Goal: Information Seeking & Learning: Check status

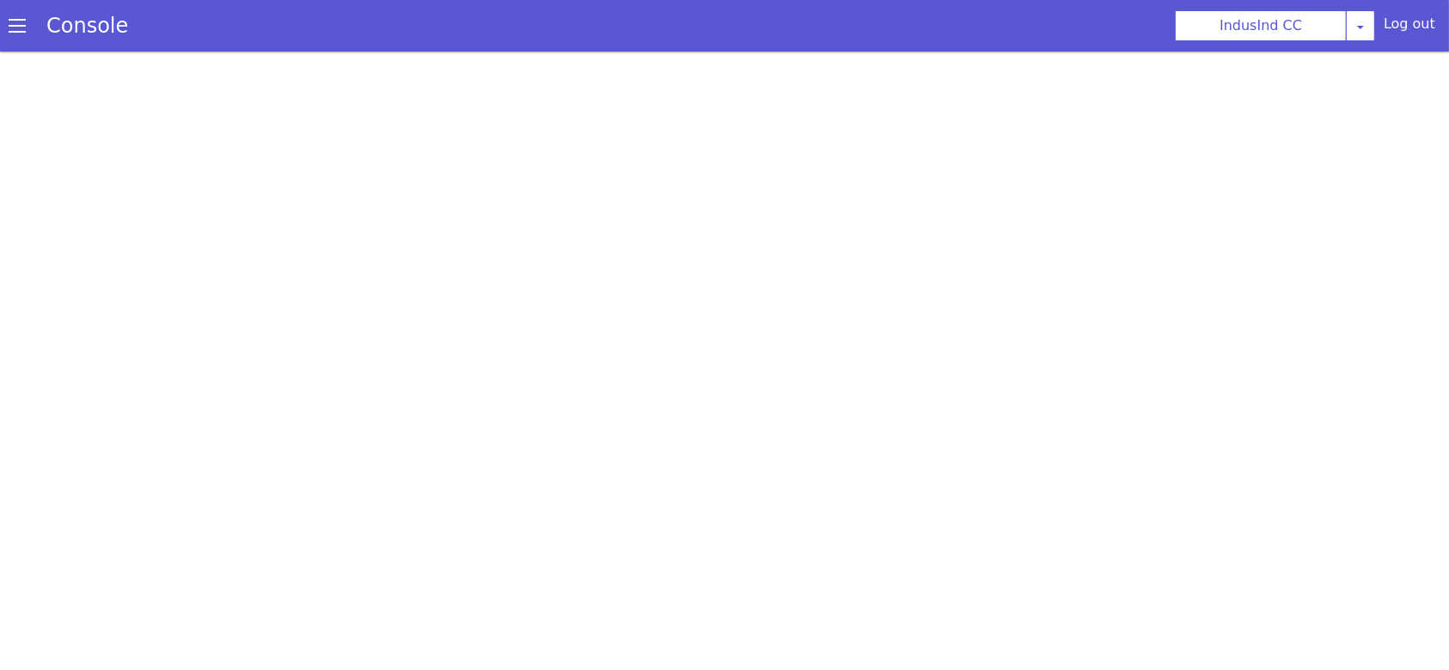
select select "ta"
select select "customParameter"
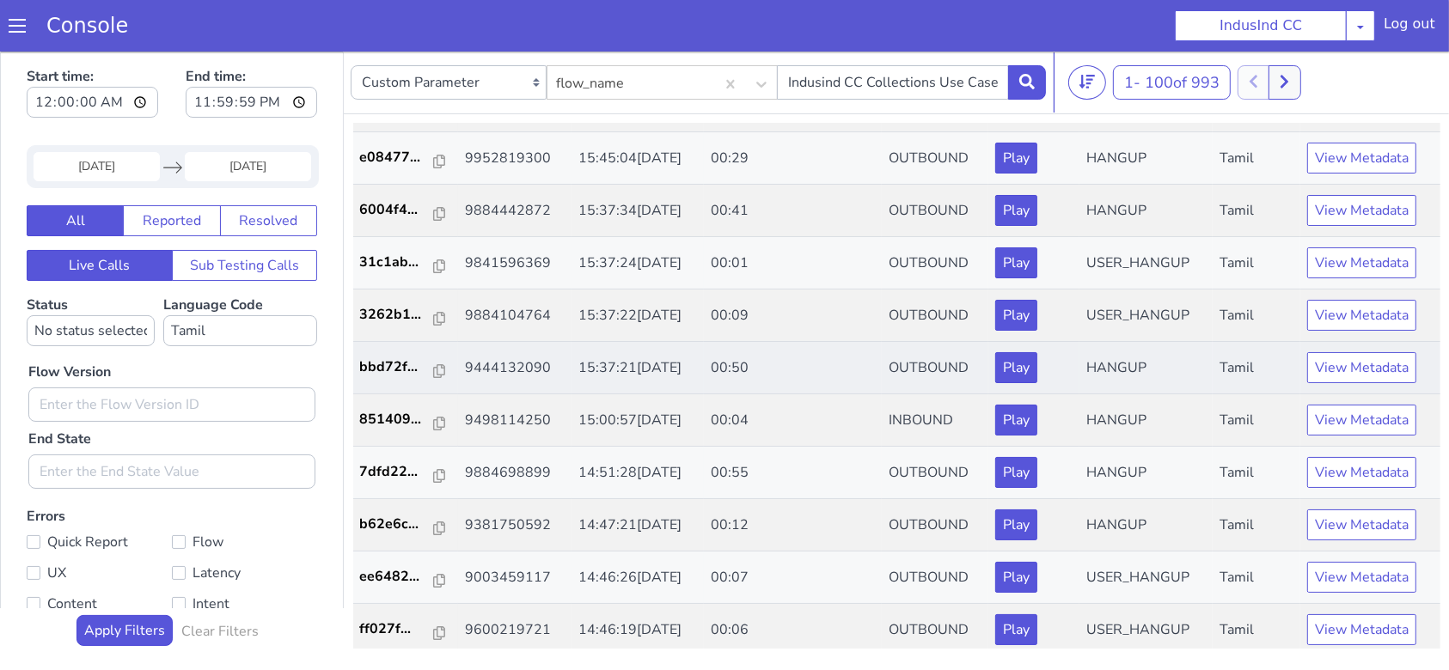
scroll to position [2062, 0]
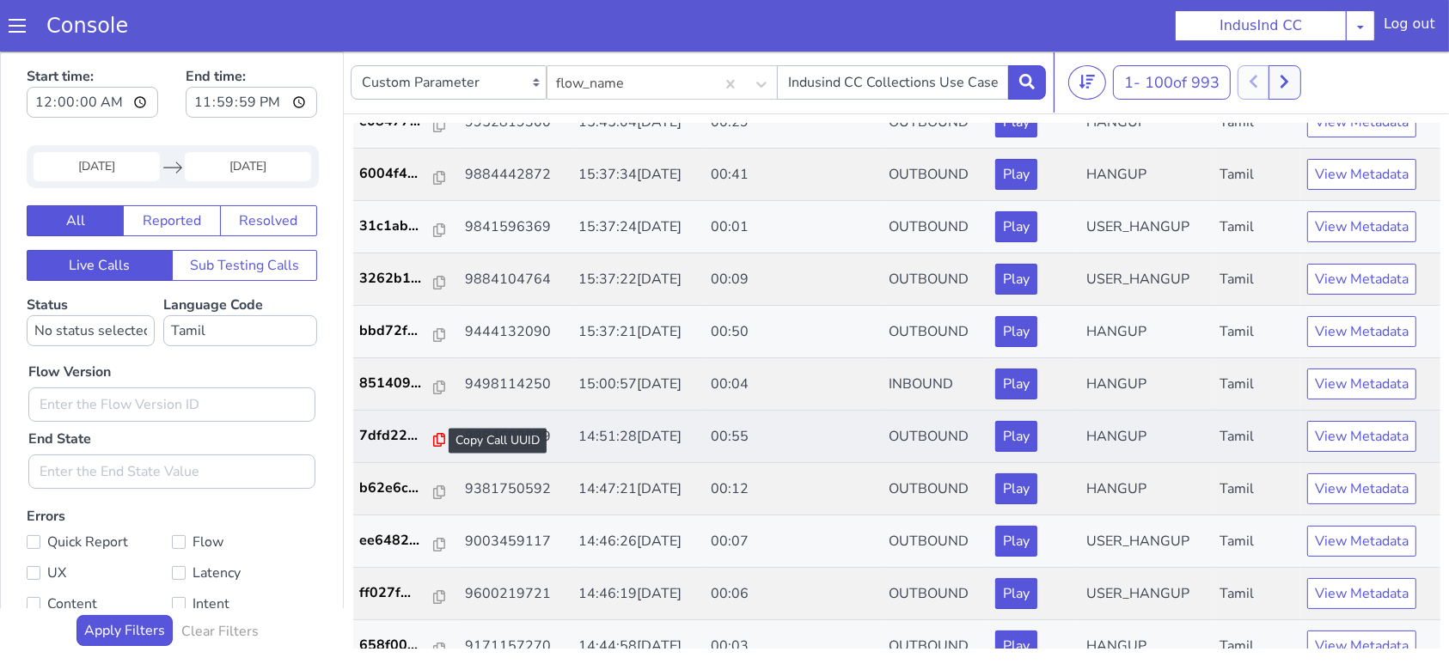
click at [433, 432] on icon at bounding box center [439, 439] width 12 height 14
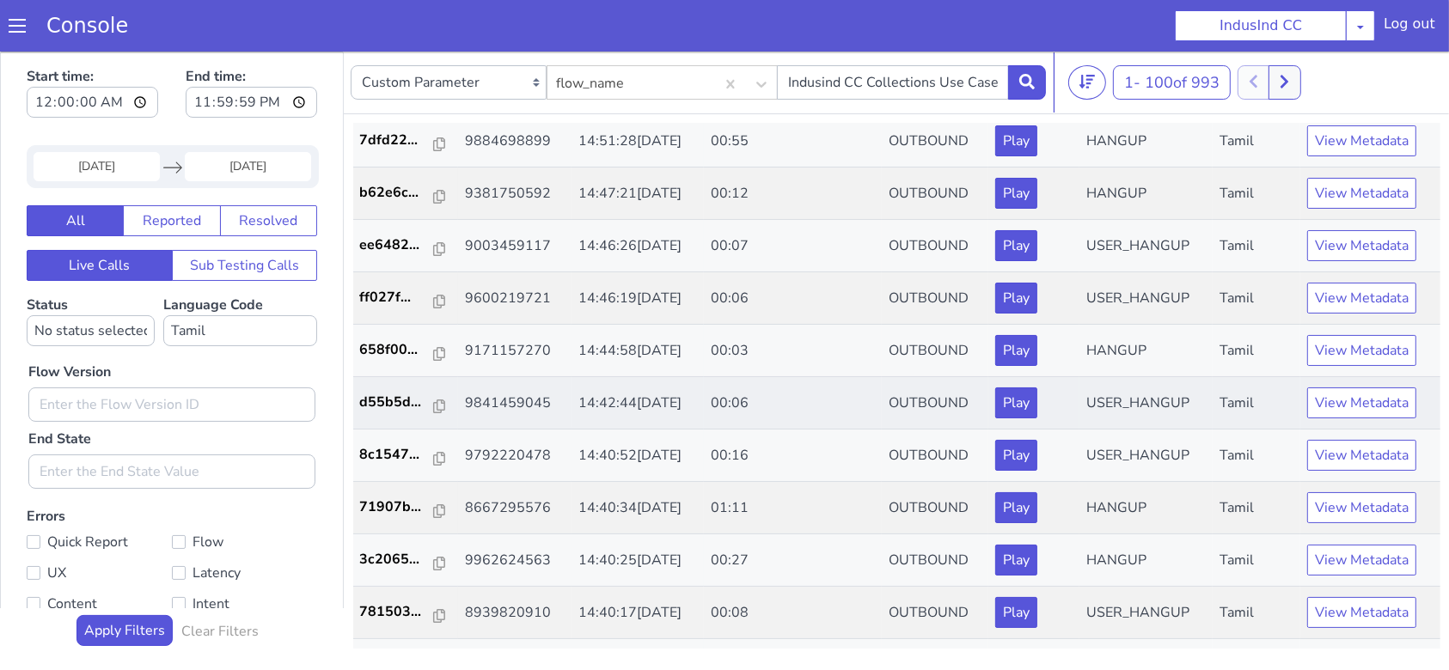
scroll to position [2406, 0]
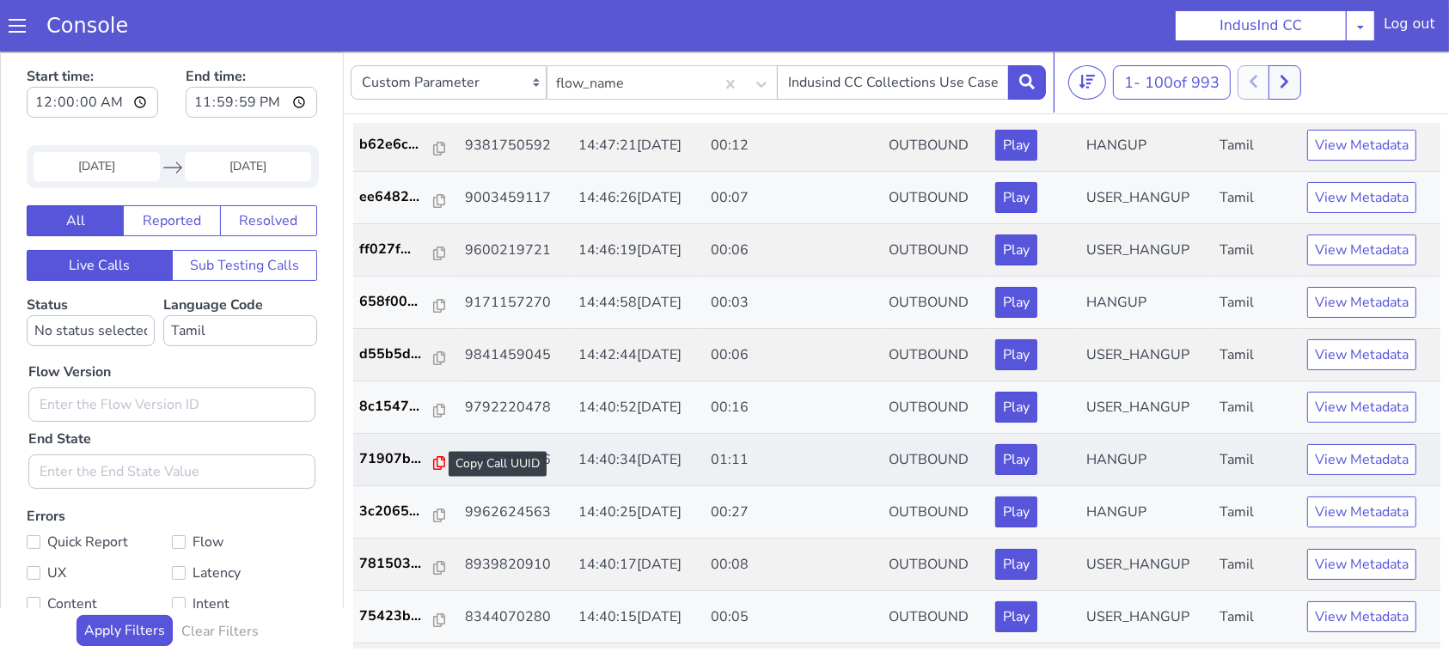
click at [433, 456] on icon at bounding box center [439, 462] width 12 height 14
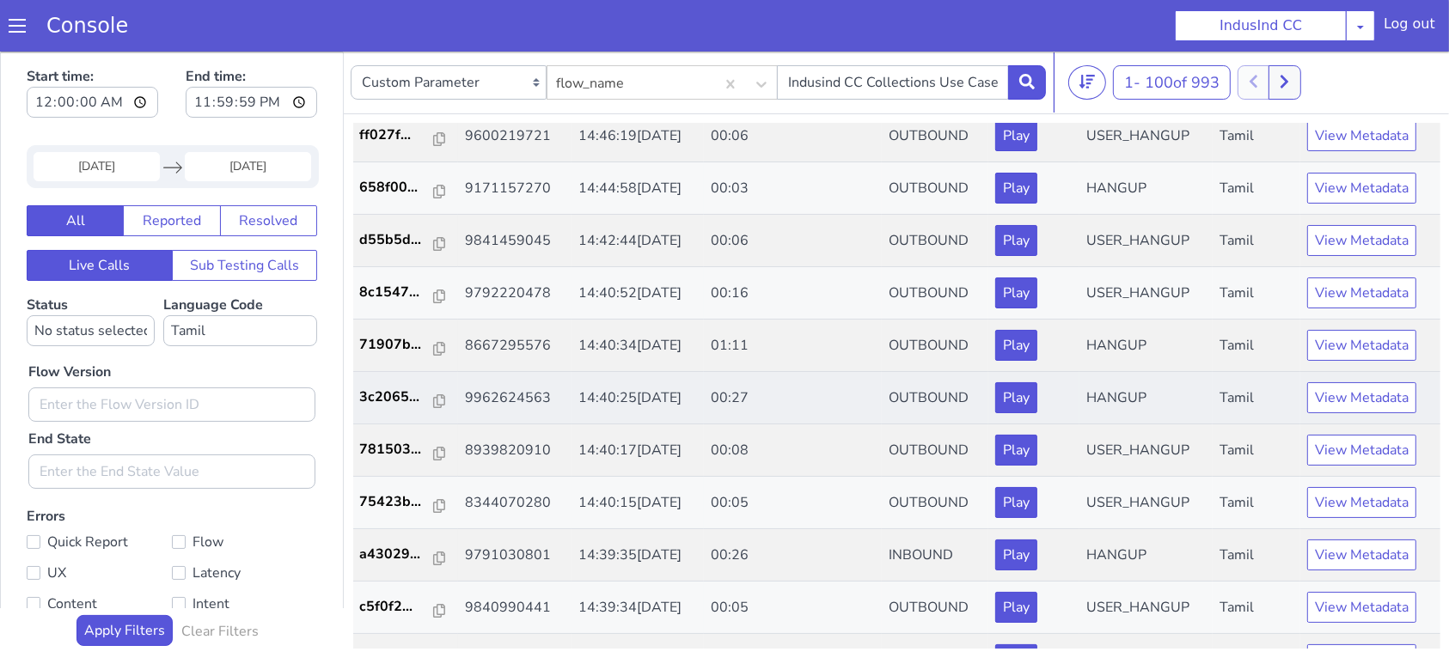
scroll to position [2634, 0]
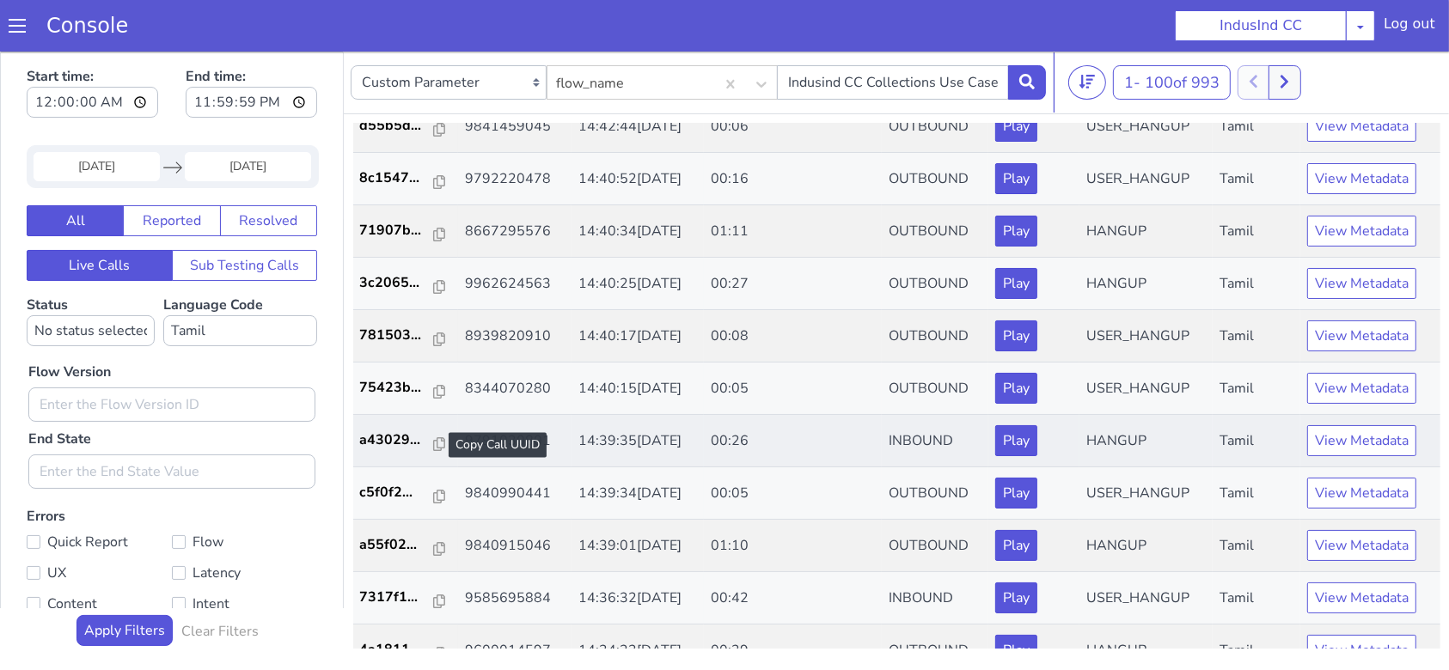
click at [434, 444] on div at bounding box center [439, 444] width 12 height 21
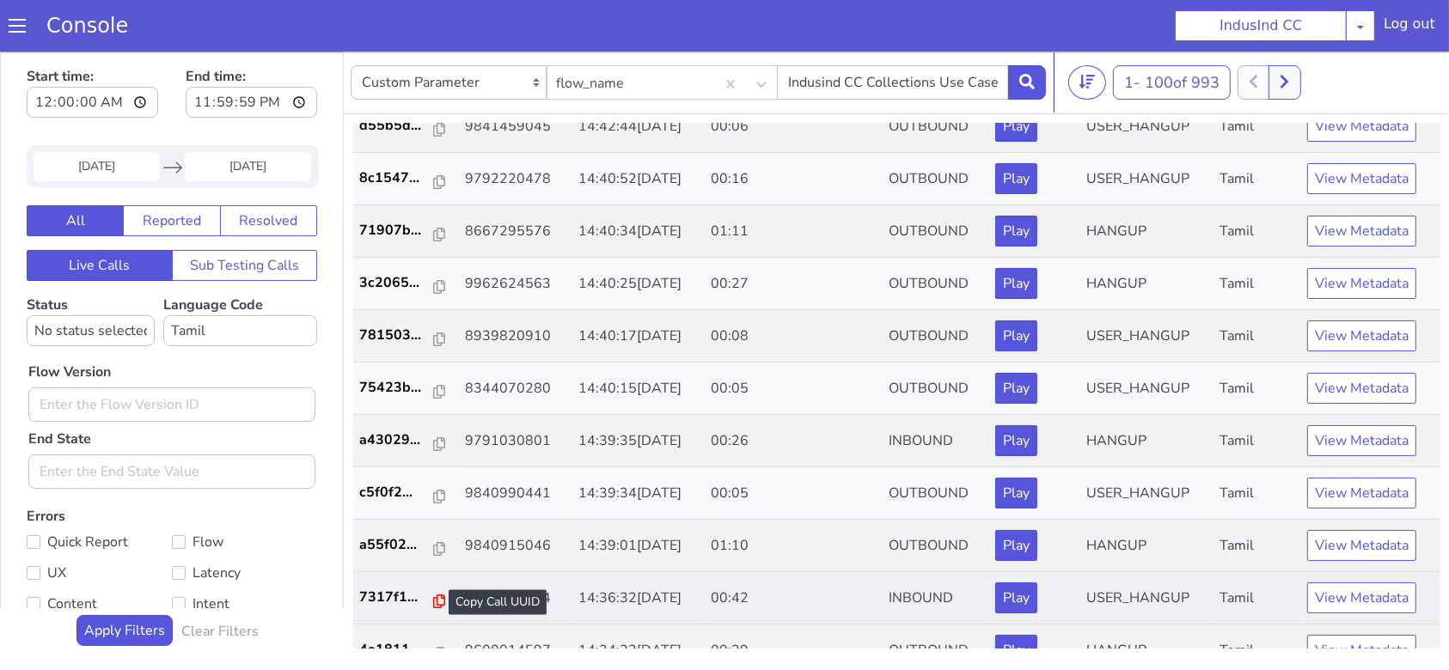
click at [433, 594] on icon at bounding box center [439, 601] width 12 height 14
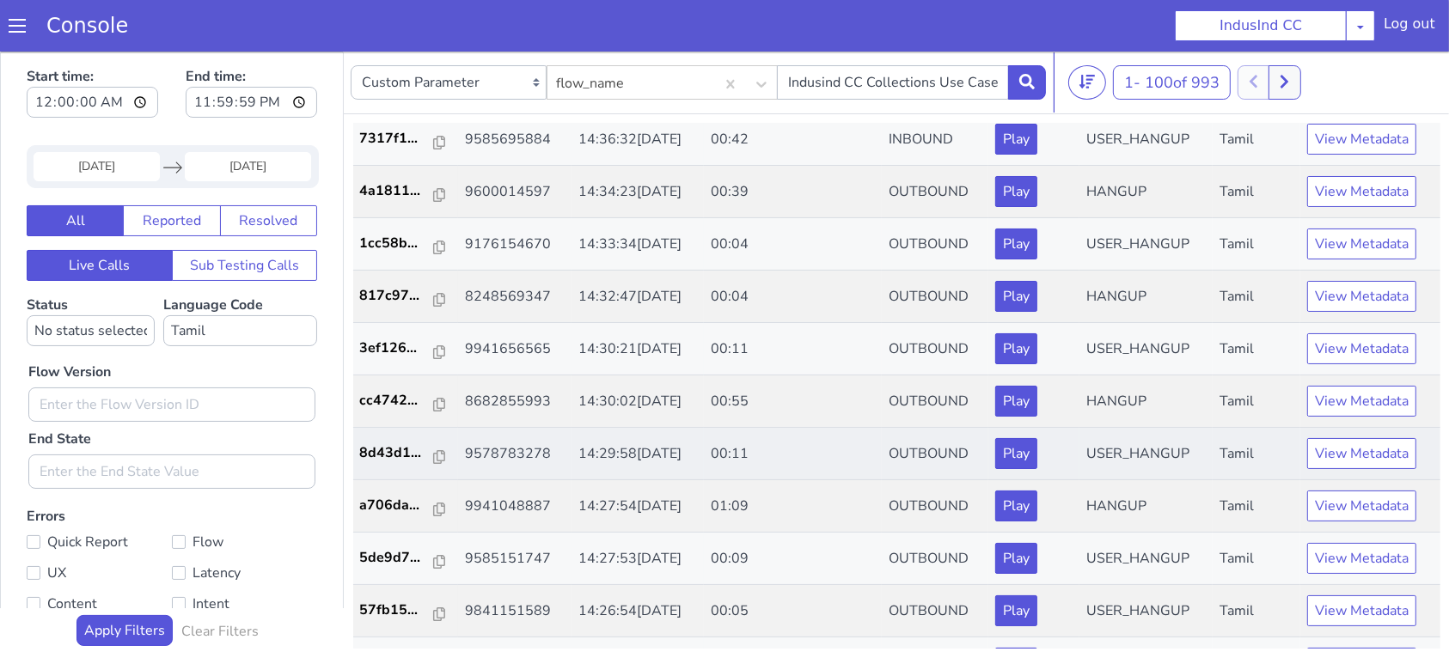
scroll to position [3207, 0]
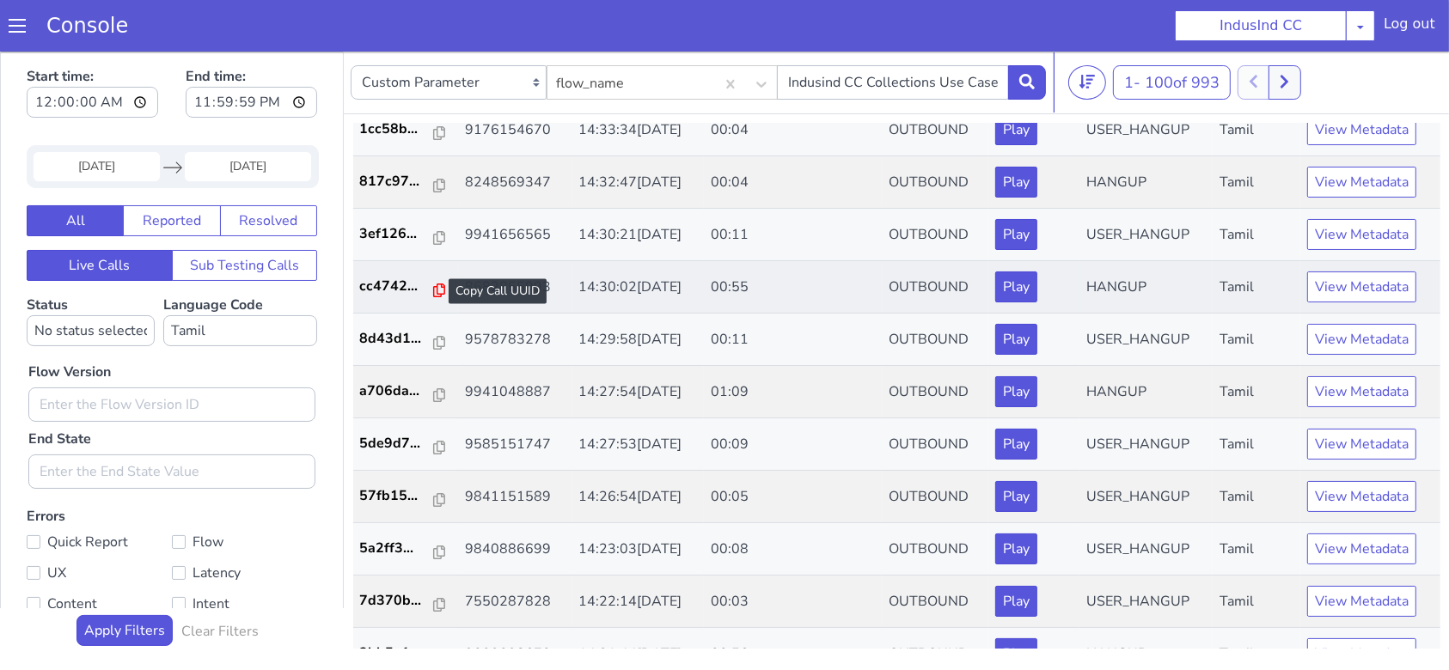
click at [433, 283] on icon at bounding box center [439, 290] width 12 height 14
click at [1341, 279] on button "View Metadata" at bounding box center [1361, 286] width 109 height 31
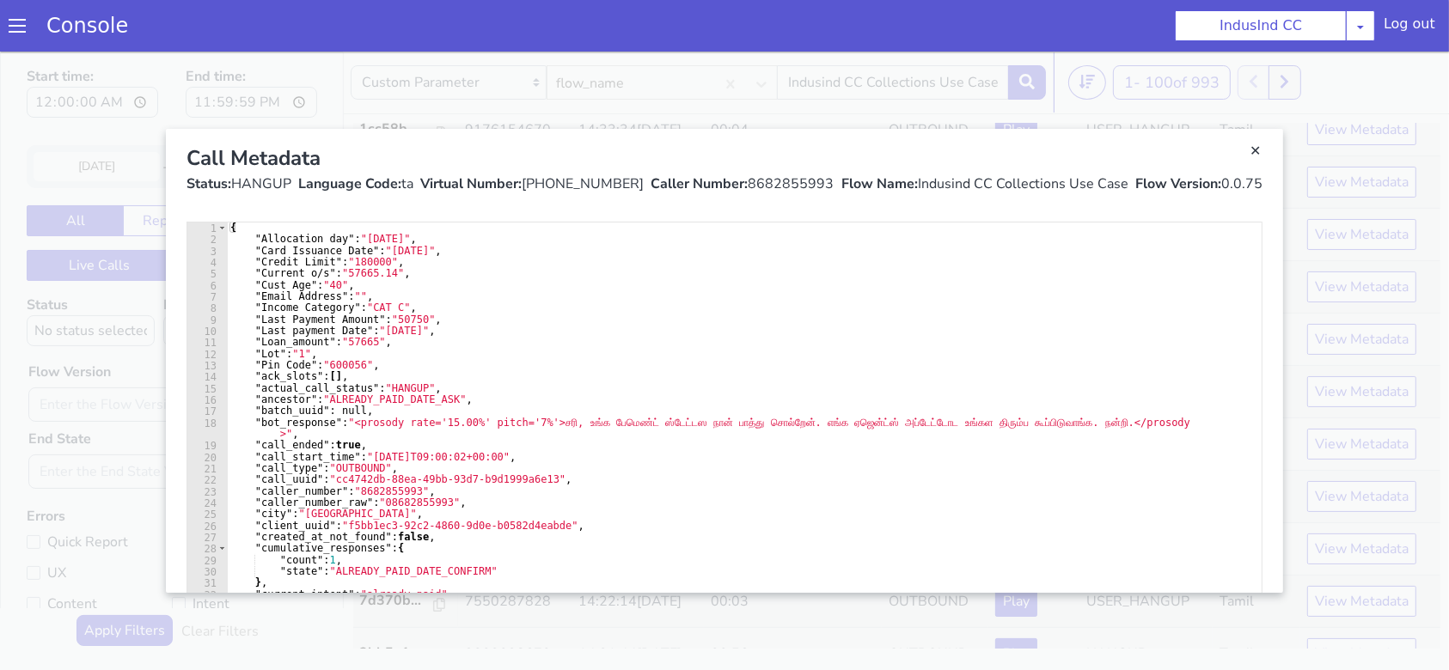
click at [1341, 279] on link "Close" at bounding box center [724, 360] width 1449 height 619
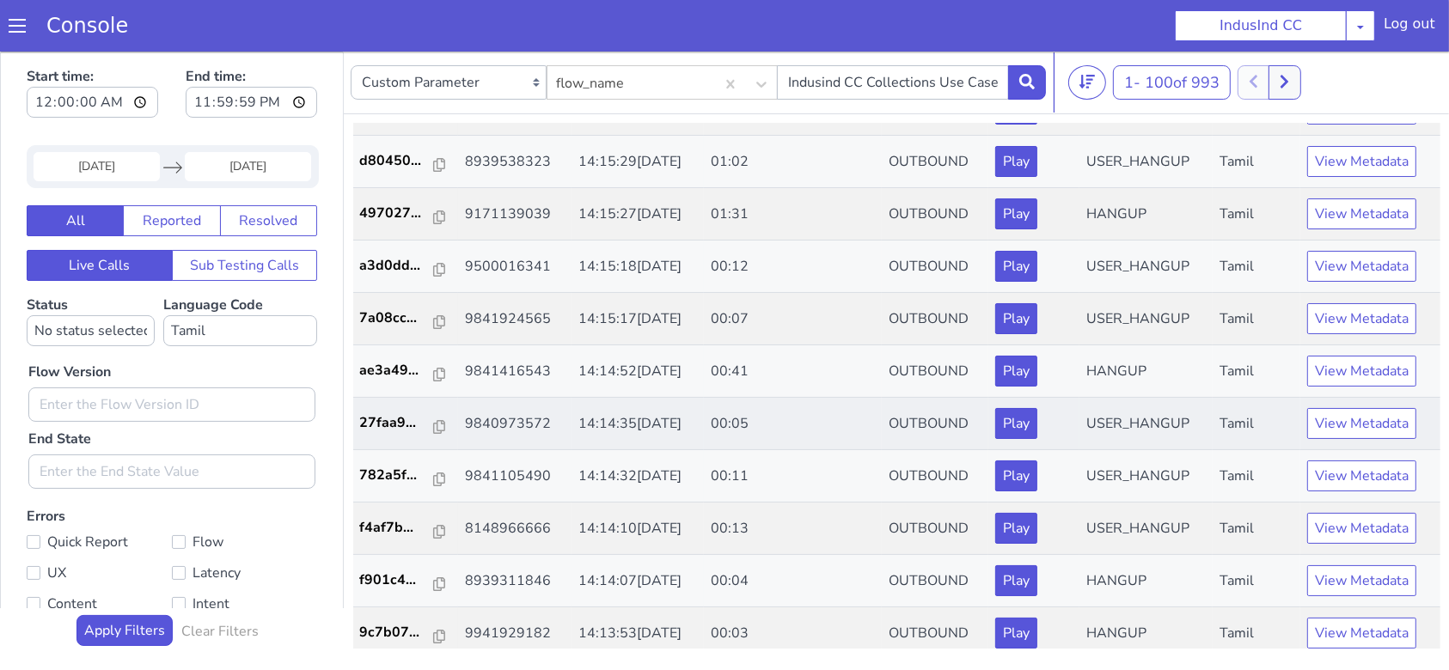
scroll to position [5, 0]
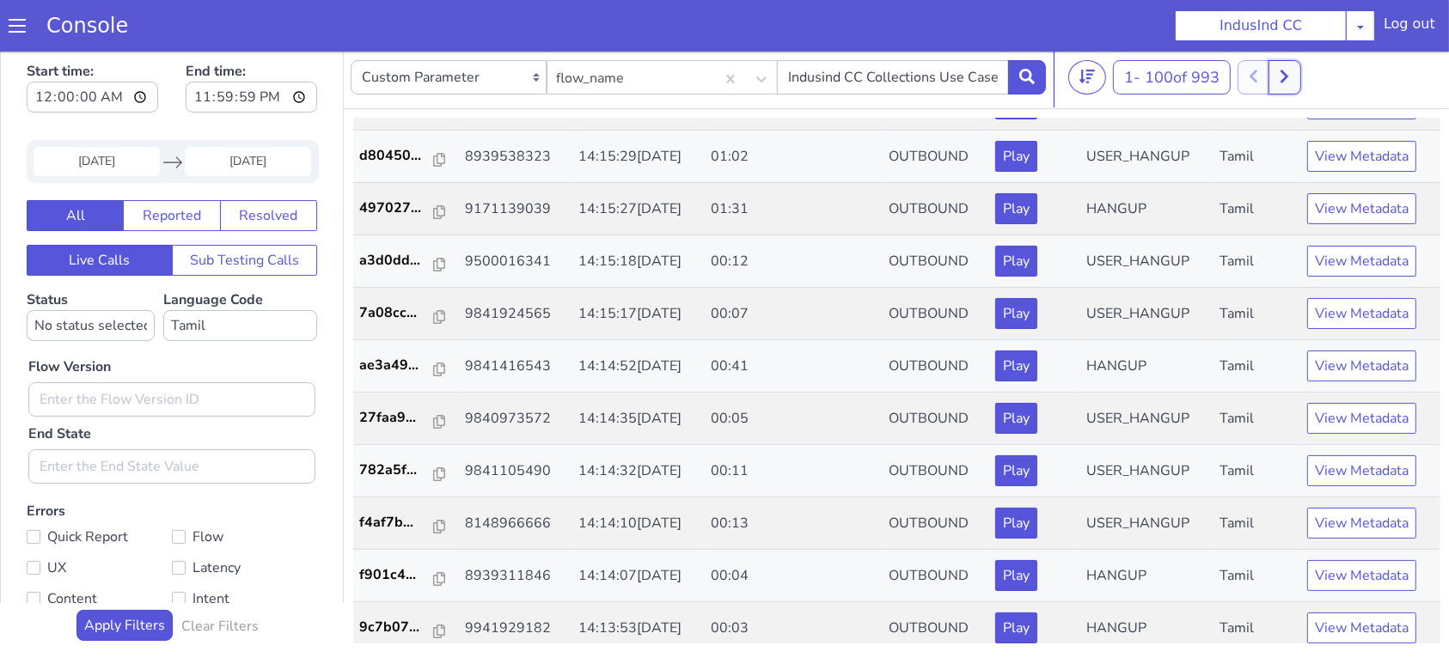
click at [1287, 76] on icon at bounding box center [1283, 76] width 9 height 15
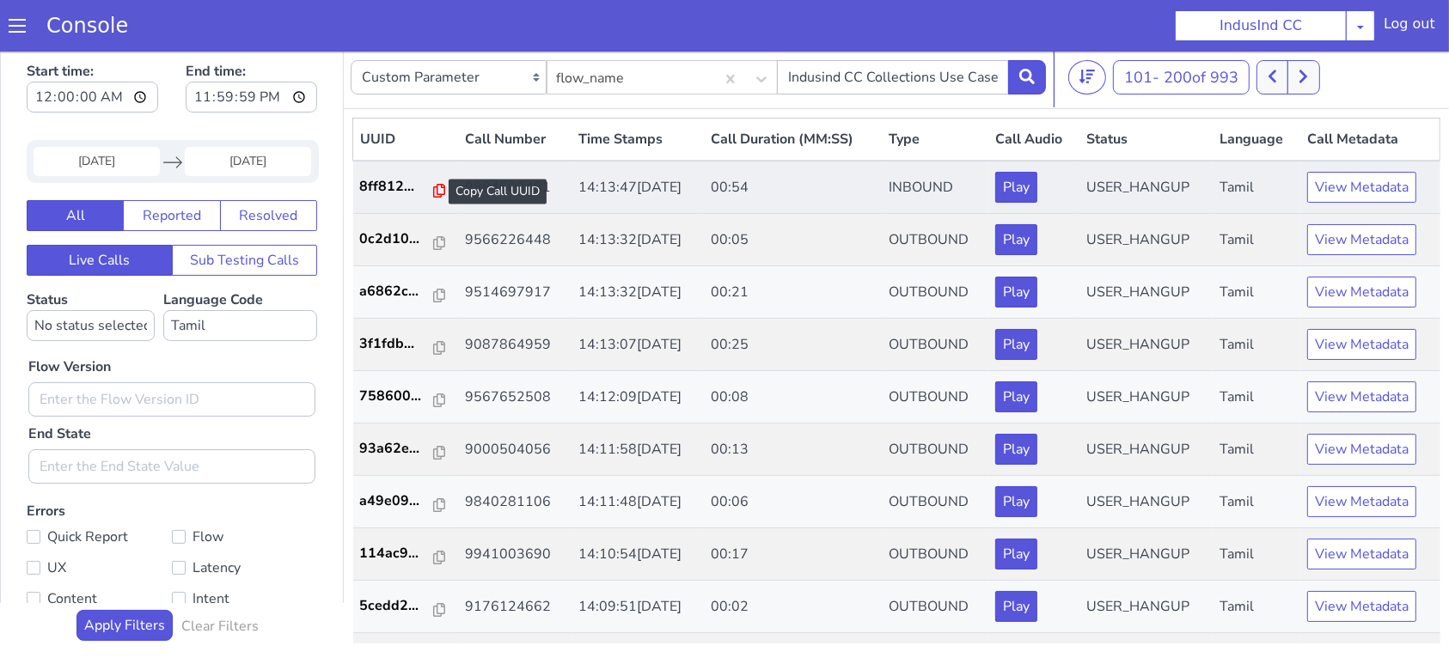
click at [433, 188] on icon at bounding box center [439, 191] width 12 height 14
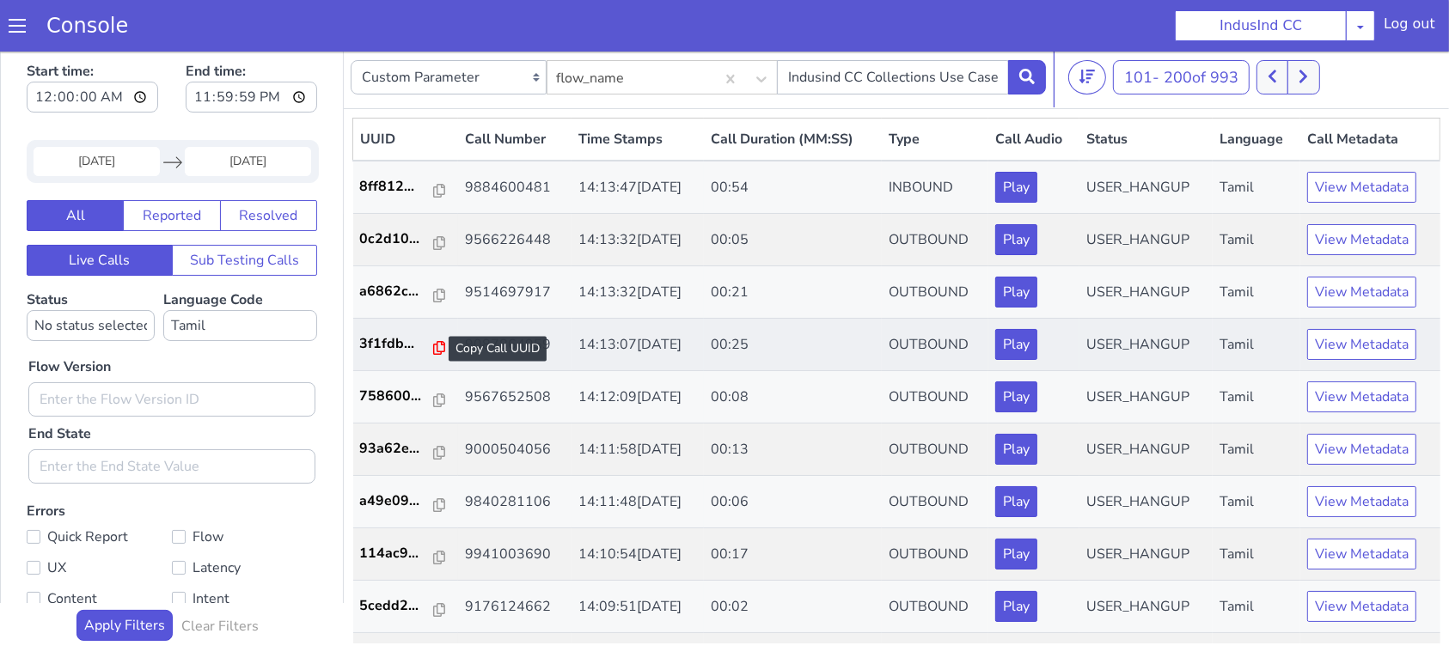
click at [433, 349] on icon at bounding box center [439, 348] width 12 height 14
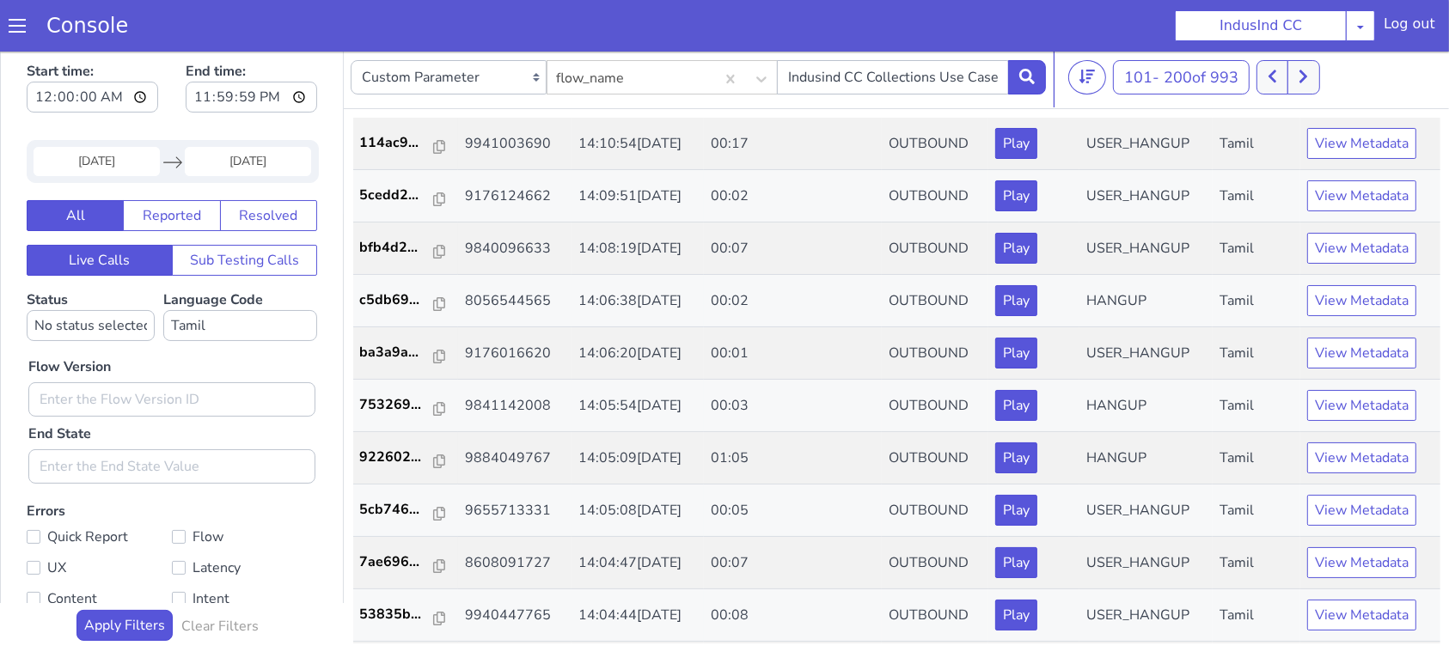
scroll to position [458, 0]
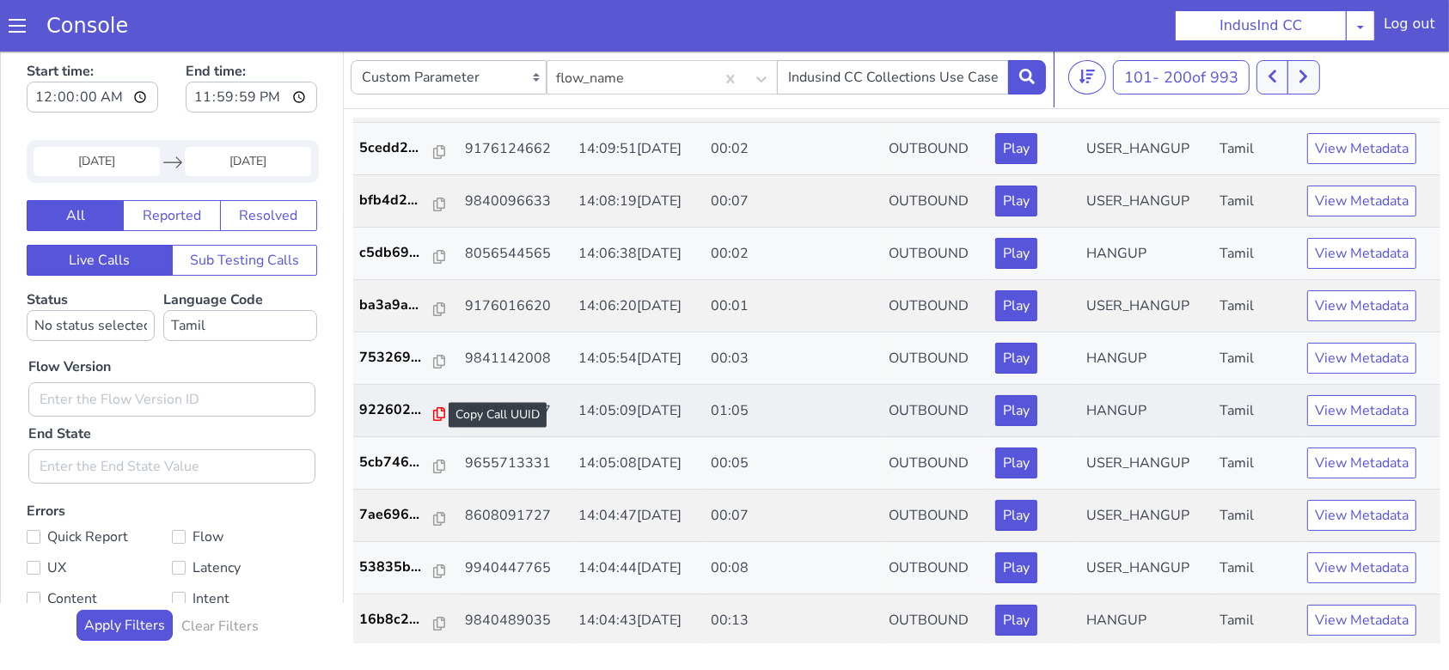
click at [433, 409] on icon at bounding box center [439, 414] width 12 height 14
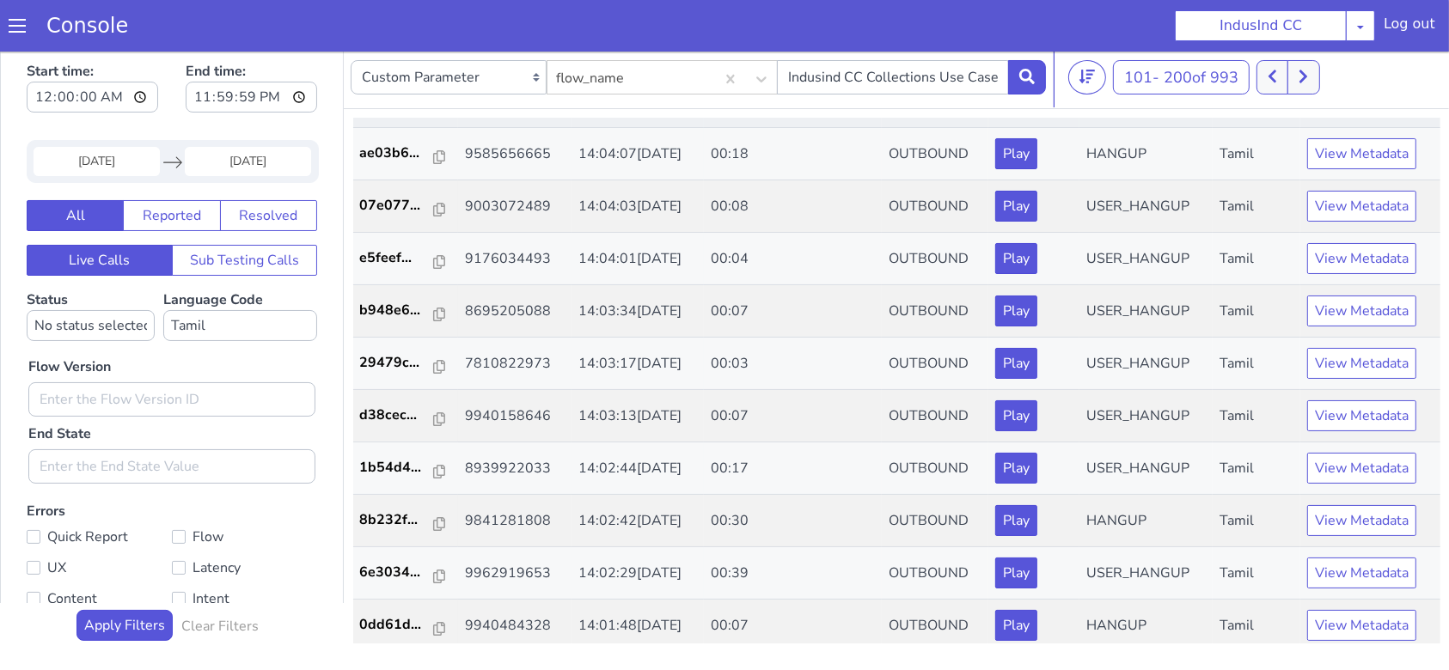
scroll to position [1145, 0]
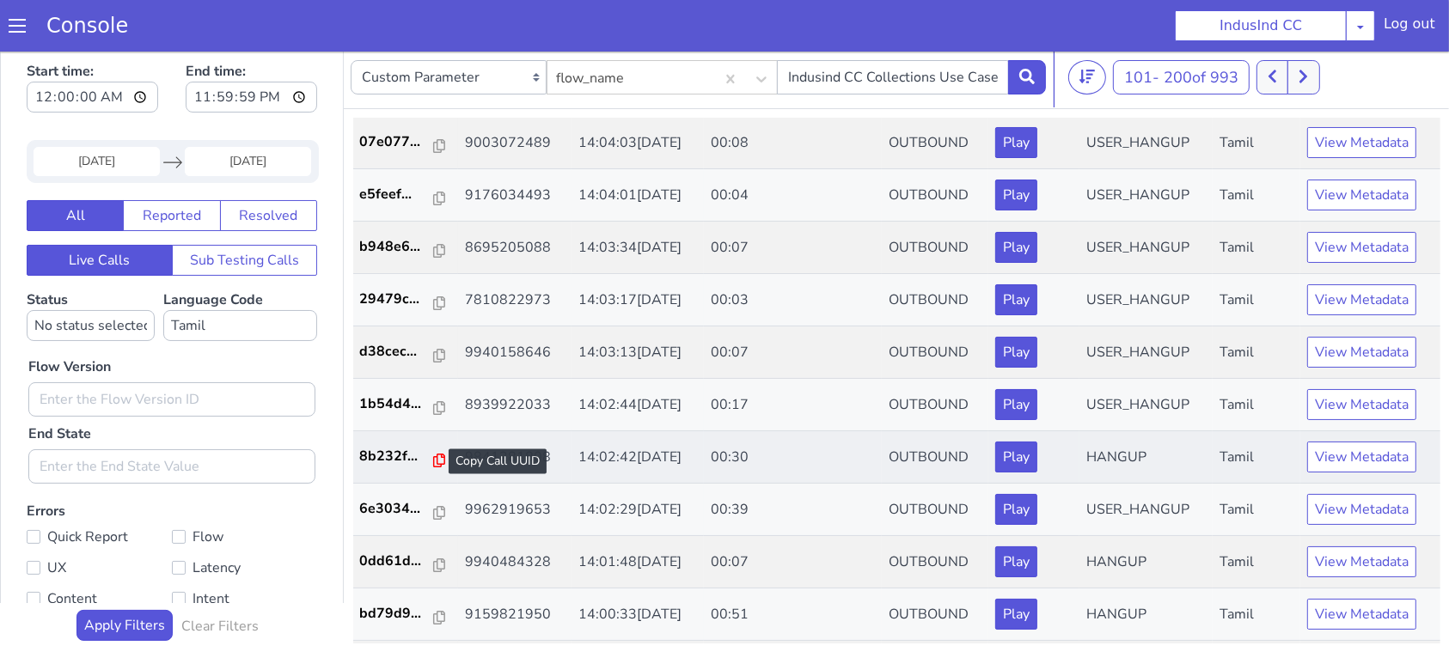
click at [433, 459] on icon at bounding box center [439, 461] width 12 height 14
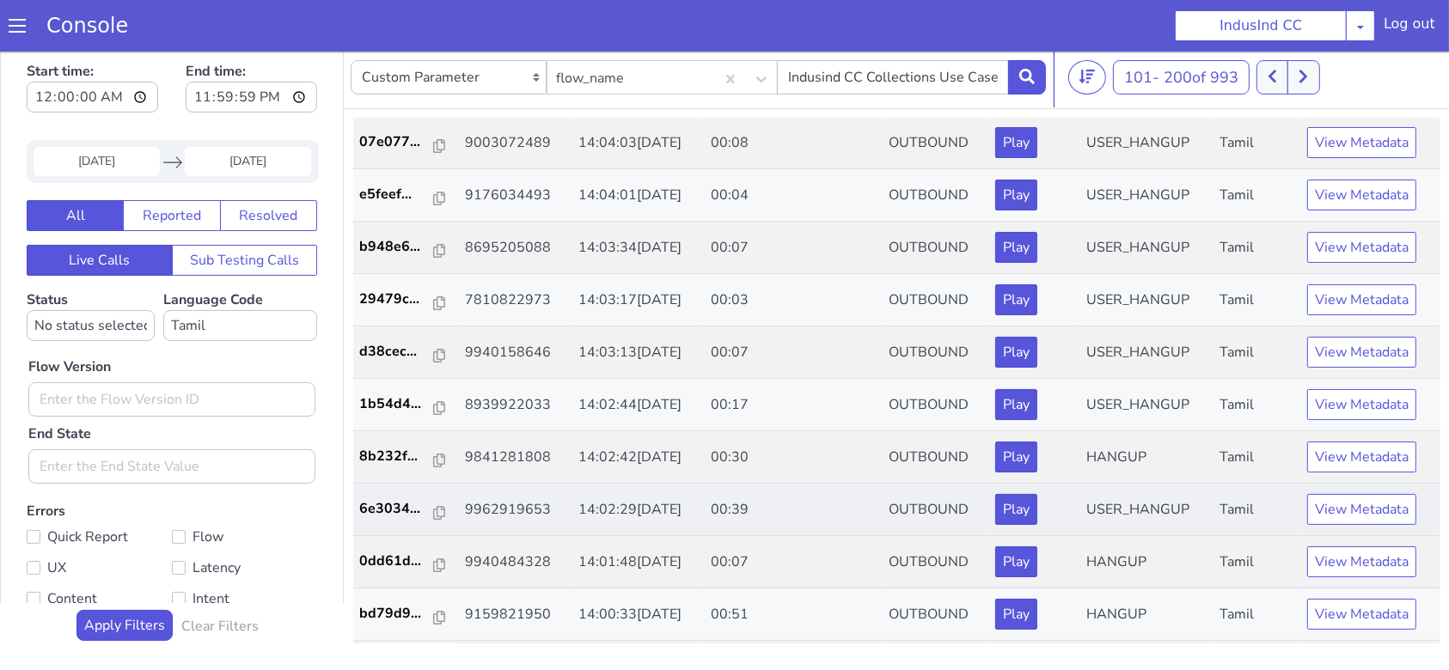
scroll to position [1260, 0]
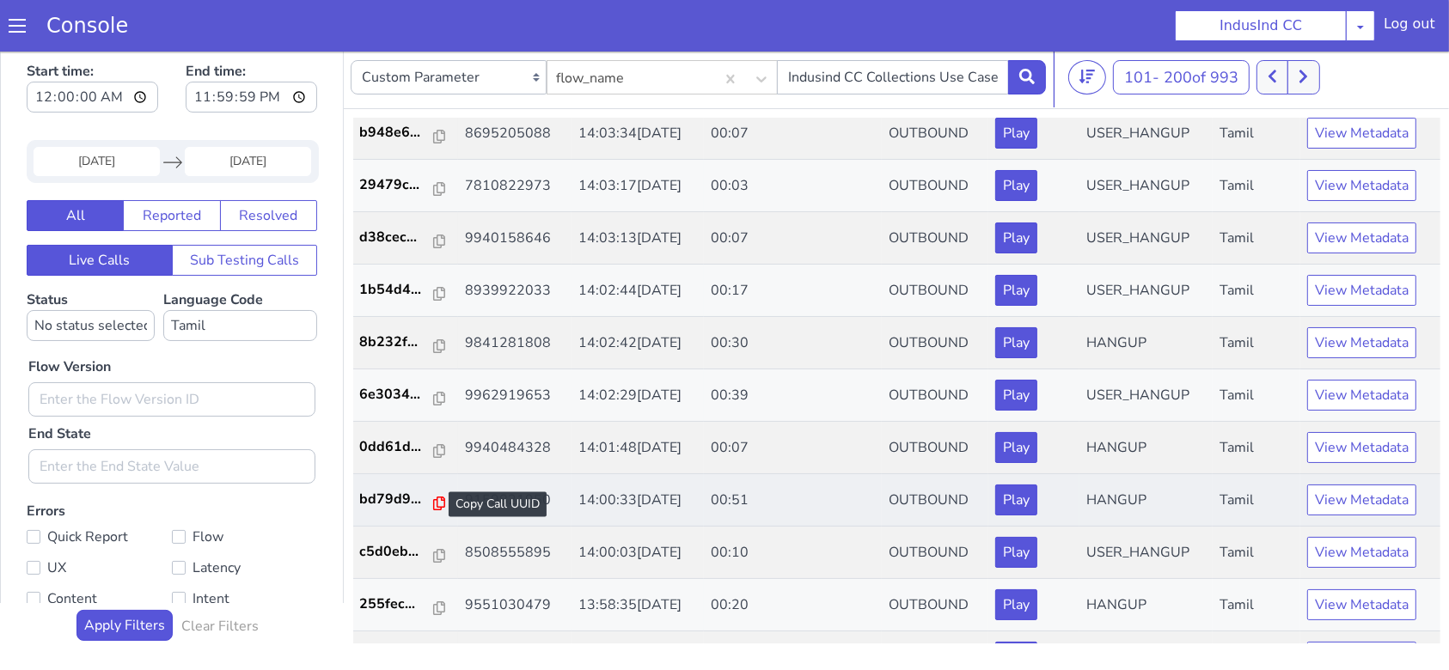
click at [434, 498] on icon at bounding box center [439, 504] width 12 height 14
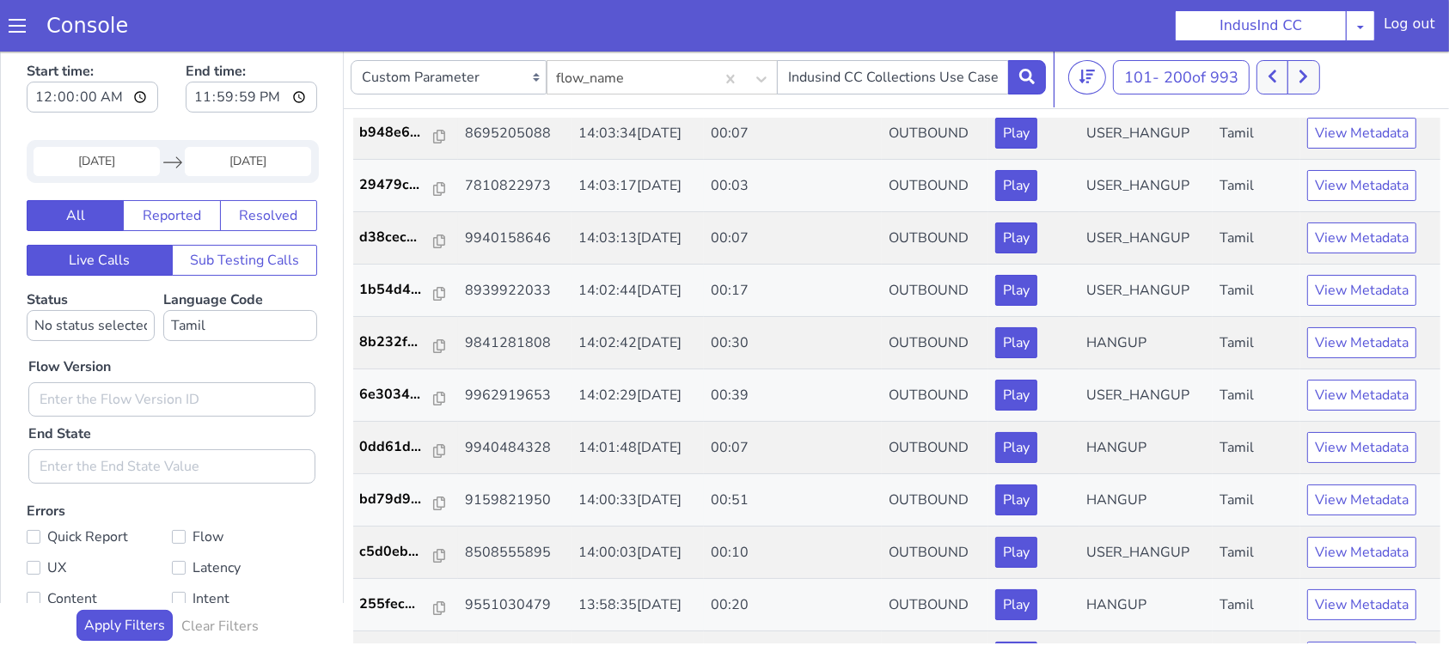
click at [98, 163] on input "[DATE]" at bounding box center [97, 161] width 126 height 29
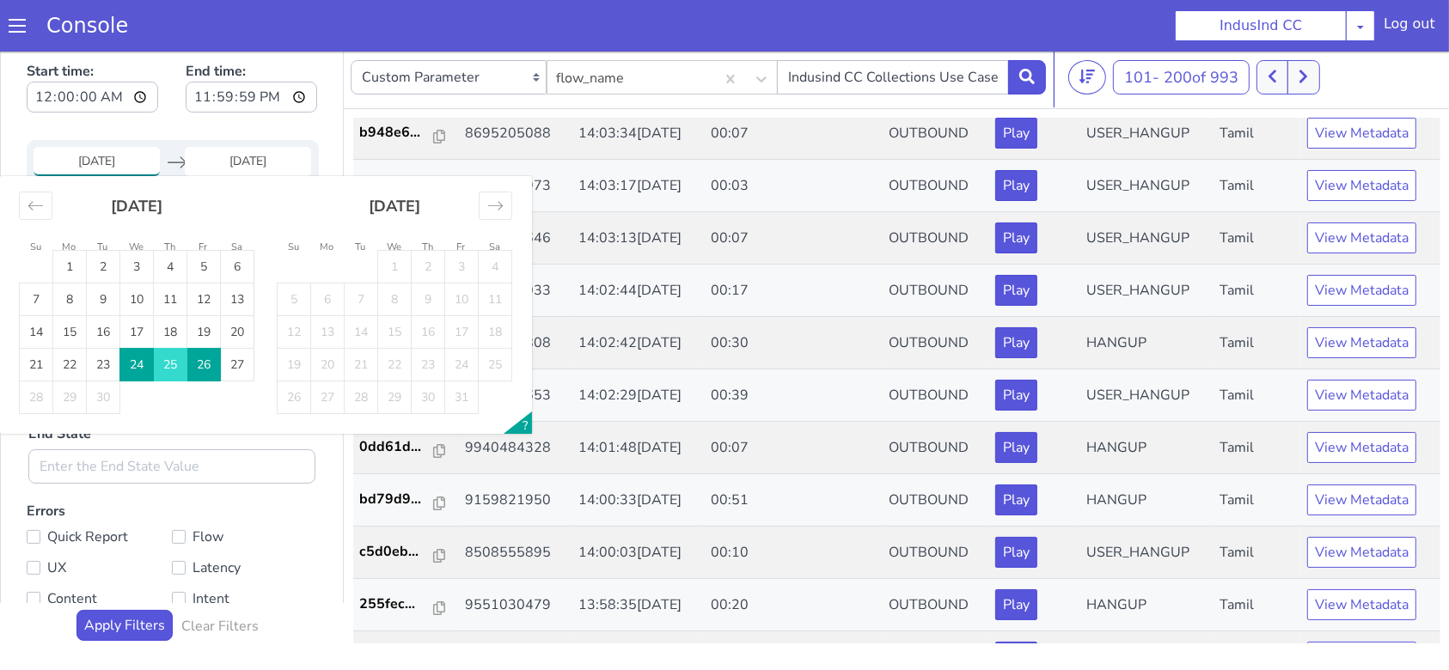
click at [172, 360] on td "25" at bounding box center [171, 365] width 34 height 33
type input "[DATE]"
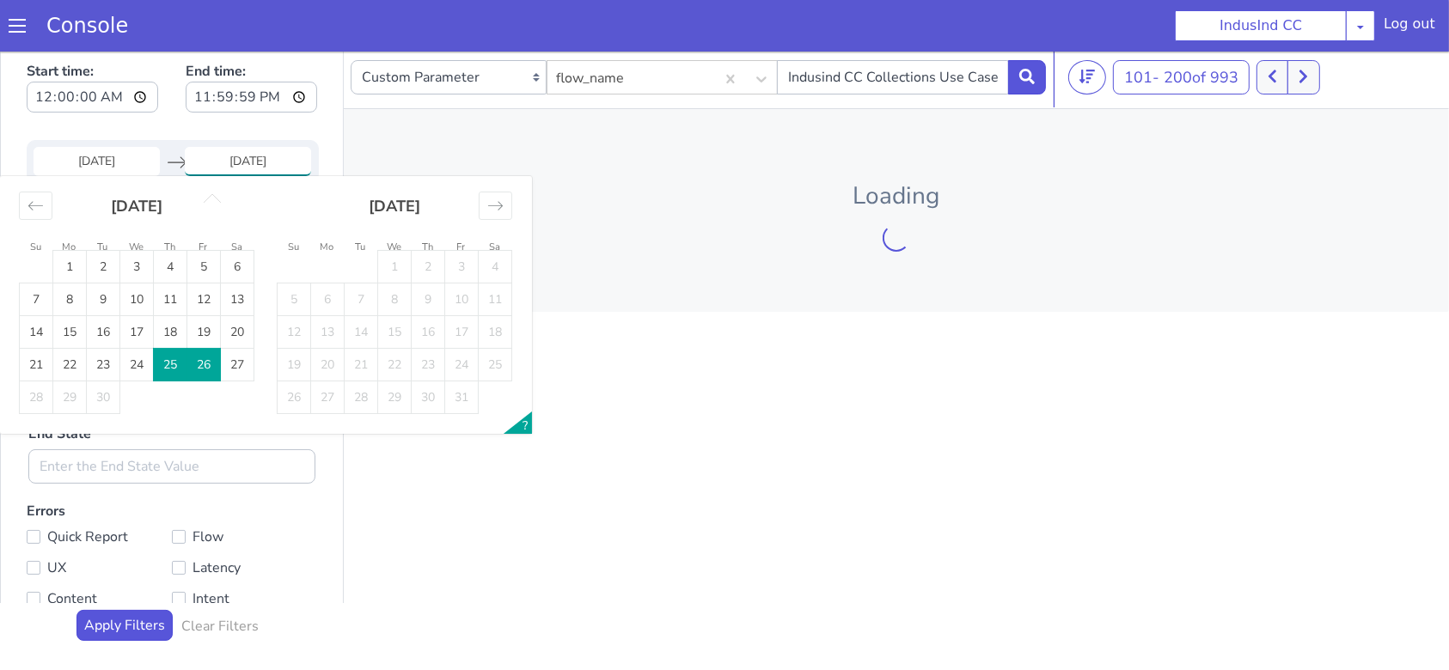
click at [172, 359] on td "25" at bounding box center [171, 365] width 34 height 33
type input "[DATE]"
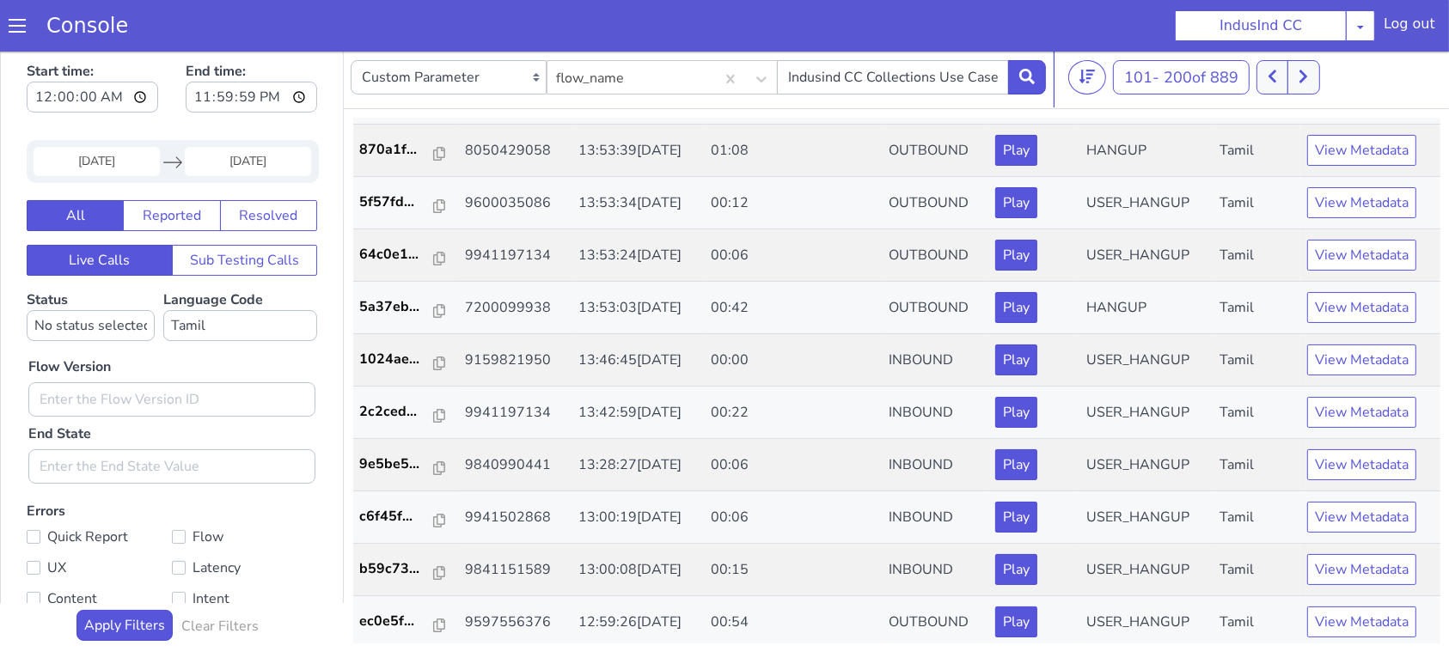
scroll to position [2634, 0]
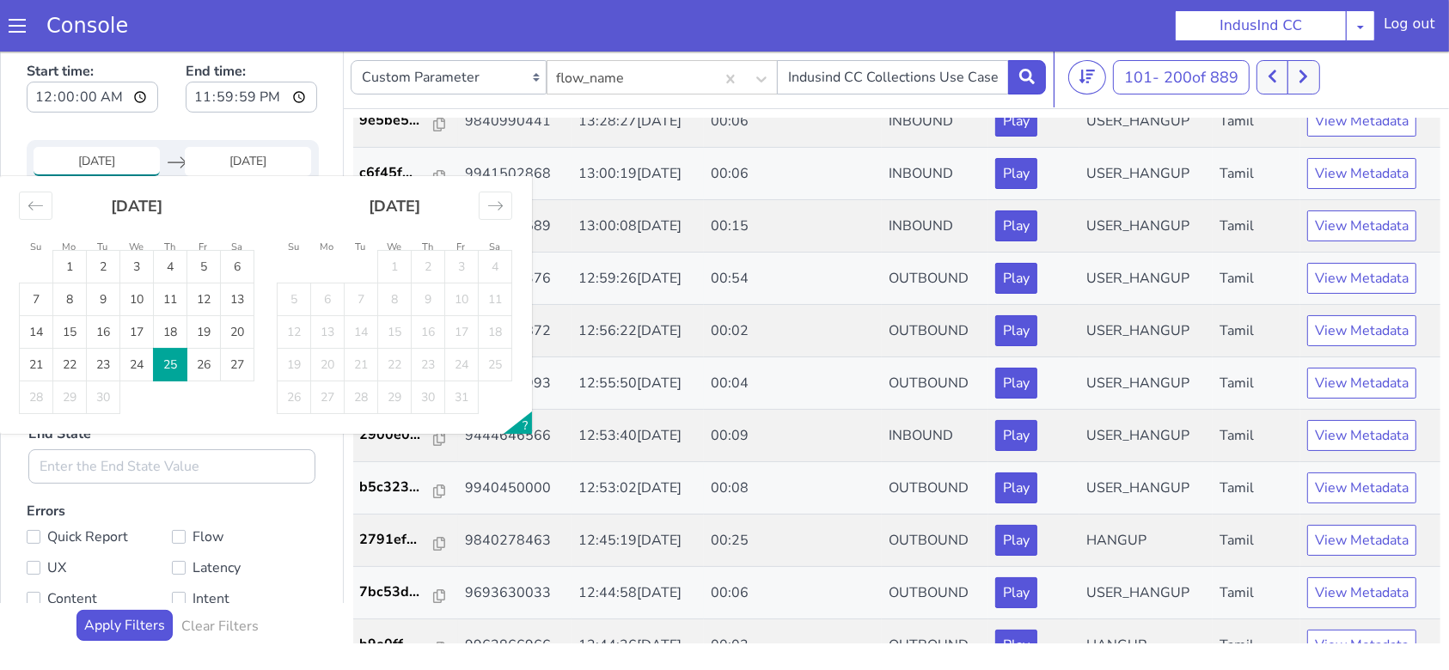
click at [144, 156] on input "[DATE]" at bounding box center [97, 161] width 126 height 29
click at [138, 362] on td "24" at bounding box center [137, 365] width 34 height 33
type input "[DATE]"
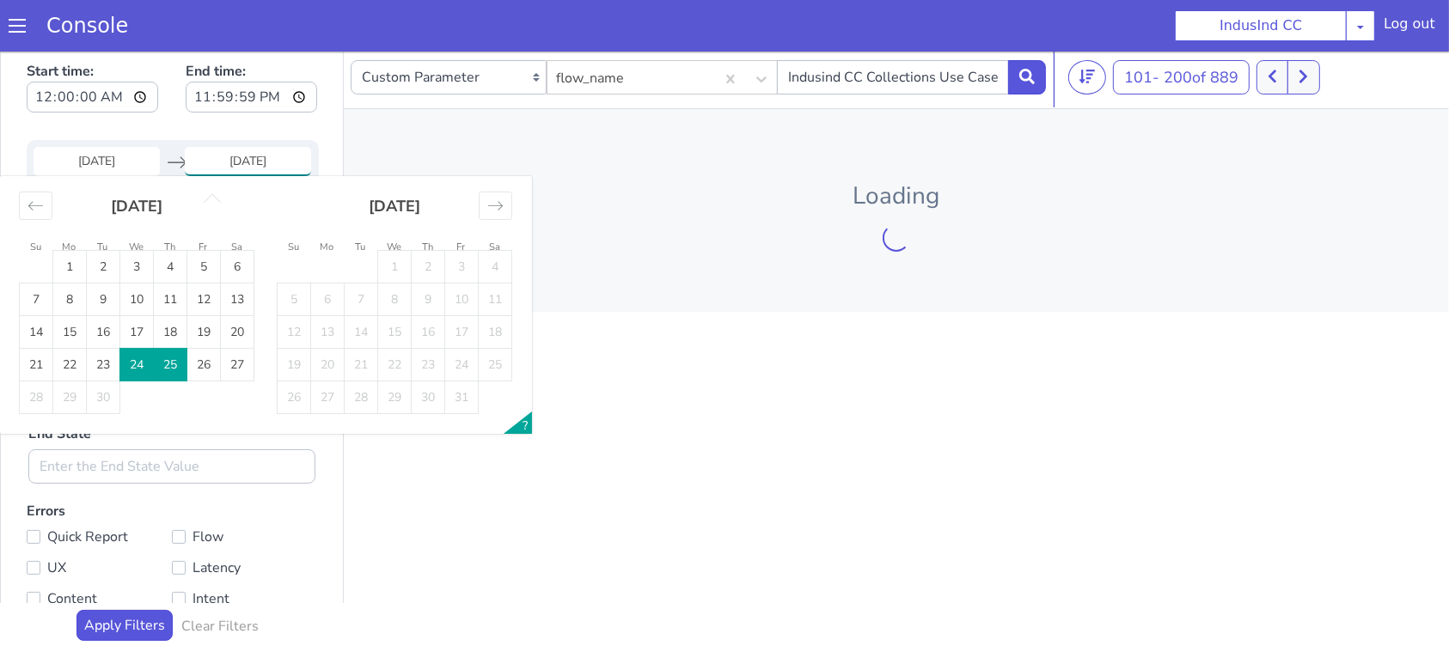
click at [138, 362] on td "24" at bounding box center [137, 365] width 34 height 33
type input "[DATE]"
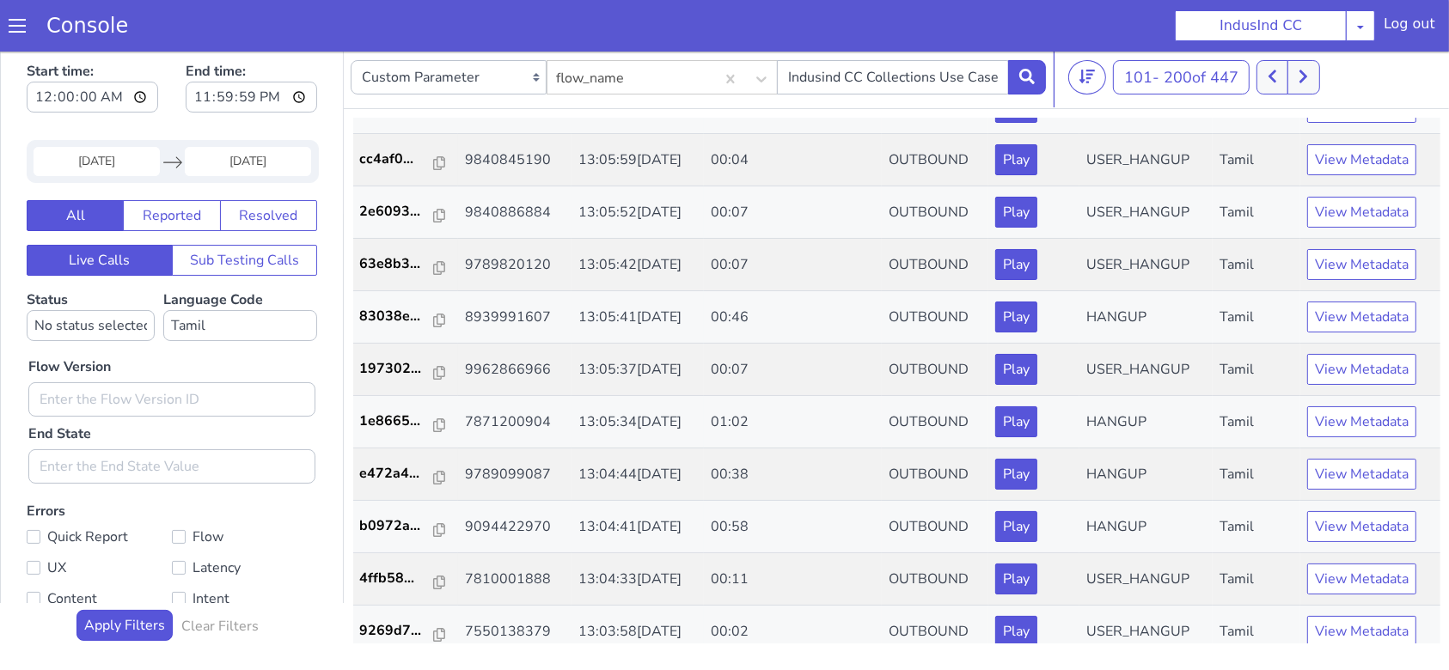
scroll to position [2634, 0]
